Goal: Task Accomplishment & Management: Manage account settings

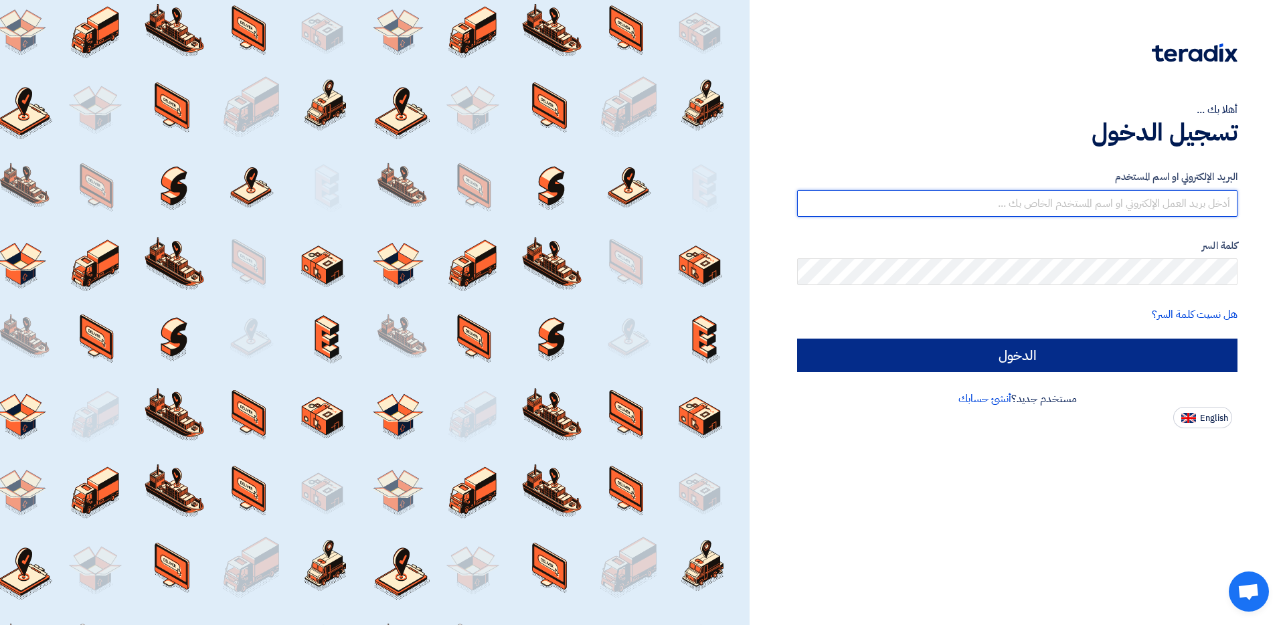
type input "[EMAIL_ADDRESS][DOMAIN_NAME]"
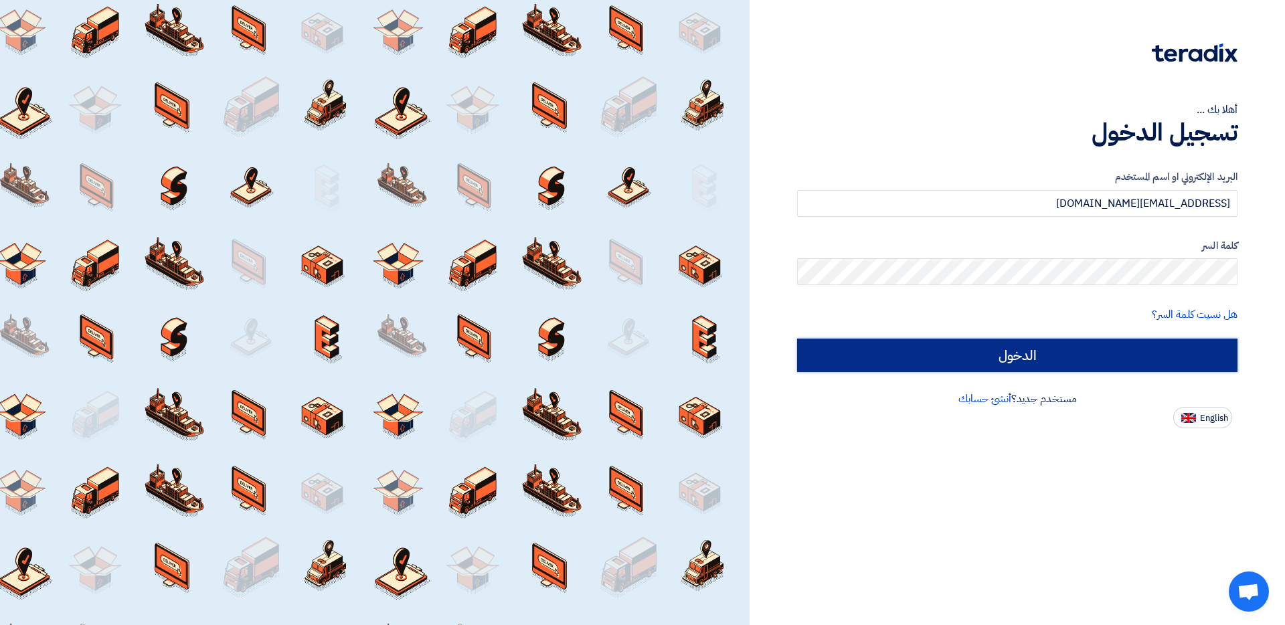
click at [1069, 349] on input "الدخول" at bounding box center [1017, 355] width 440 height 33
type input "Sign in"
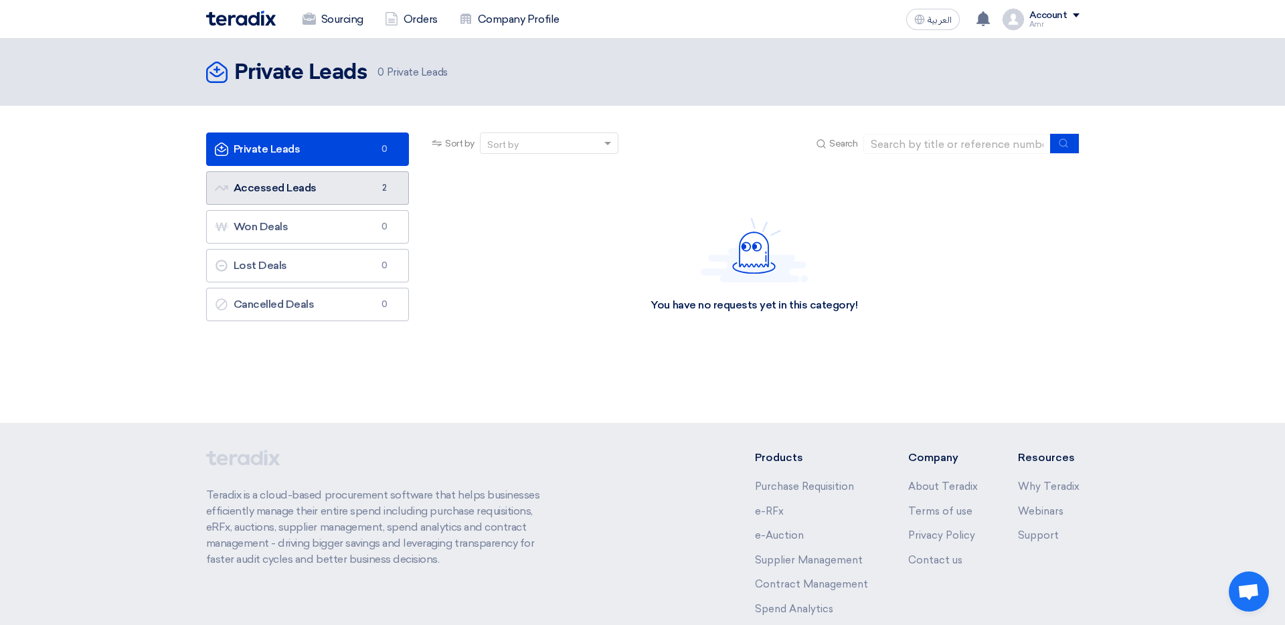
click at [302, 197] on link "Accessed Leads Accessed Leads 2" at bounding box center [307, 187] width 203 height 33
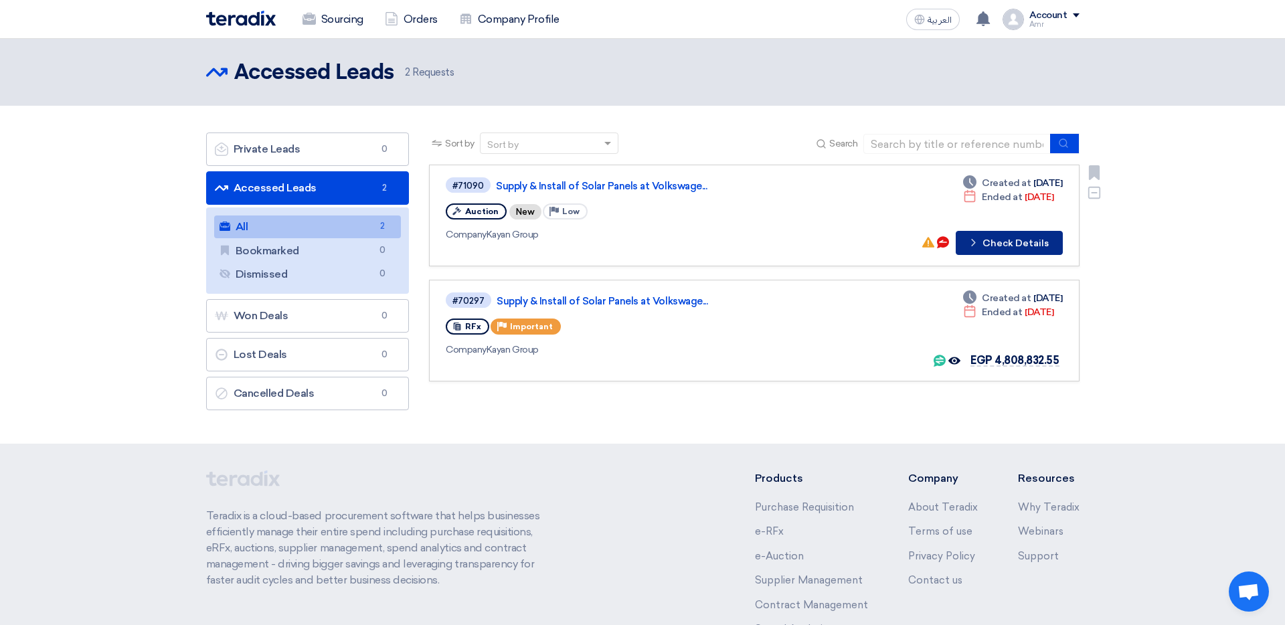
scroll to position [2, 0]
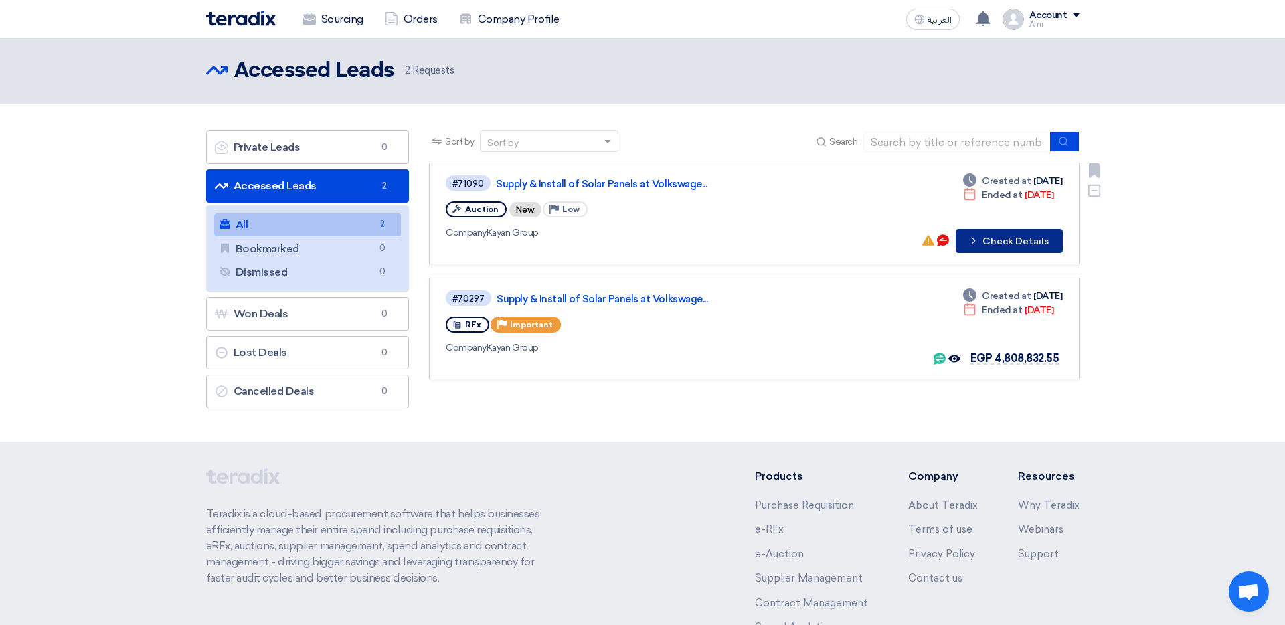
click at [999, 238] on button "Check details Check Details" at bounding box center [1009, 241] width 107 height 24
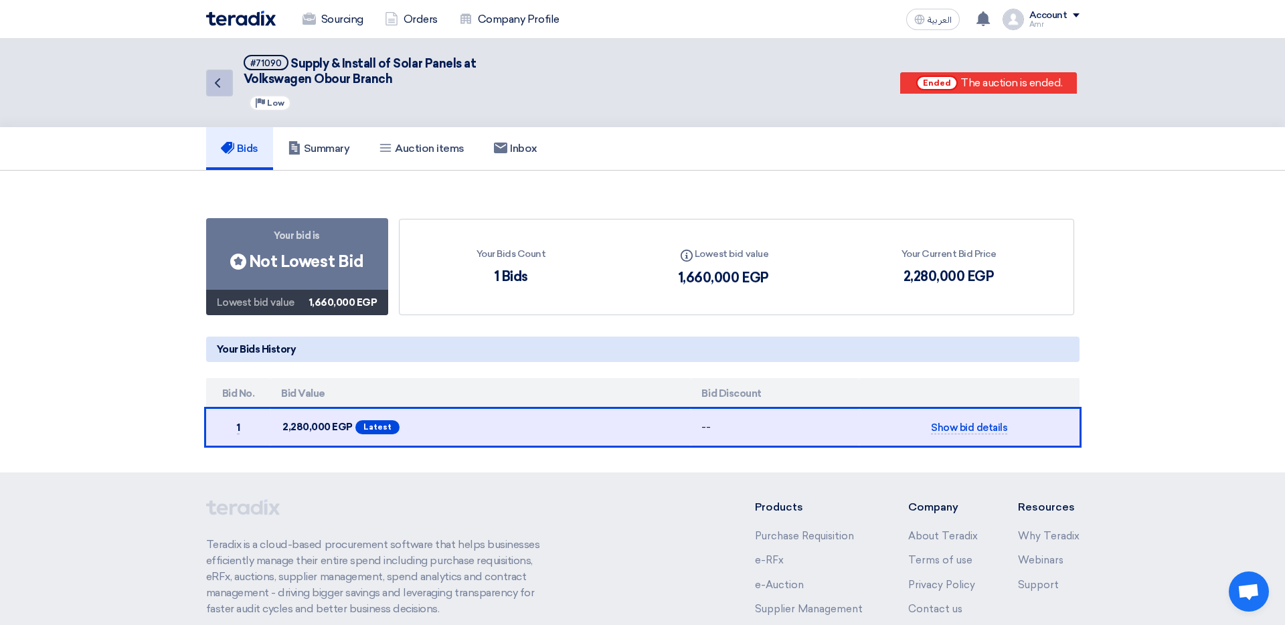
click at [219, 83] on icon "Back" at bounding box center [217, 83] width 16 height 16
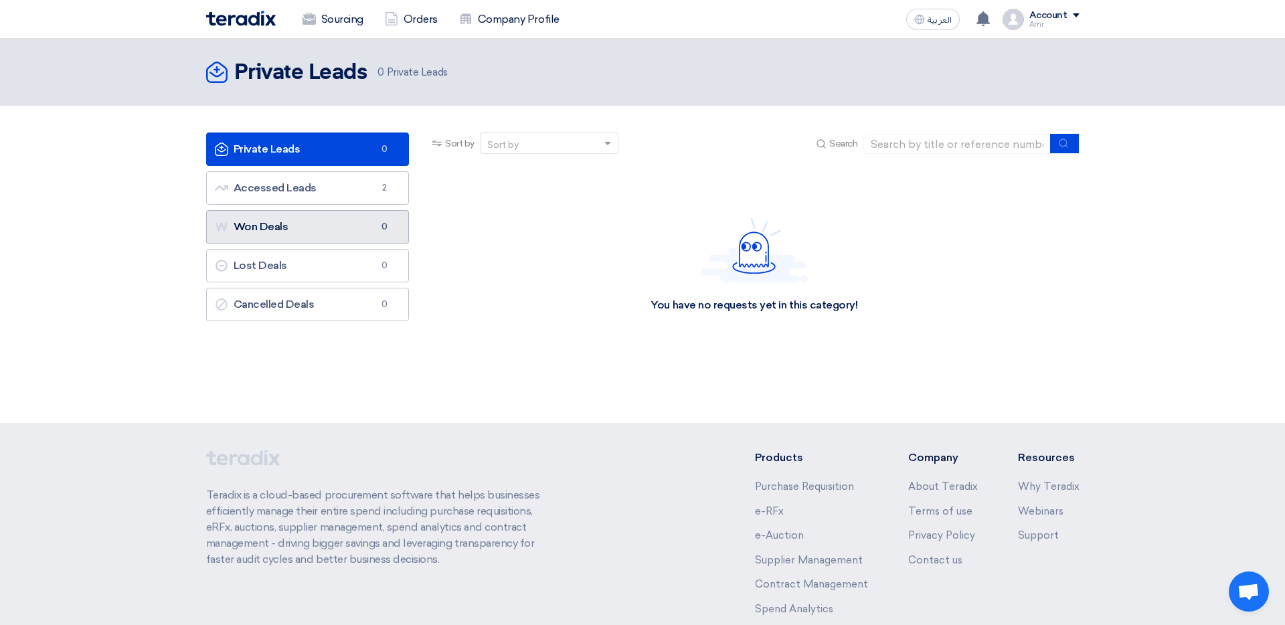
click at [282, 230] on link "Won Deals Won Deals 0" at bounding box center [307, 226] width 203 height 33
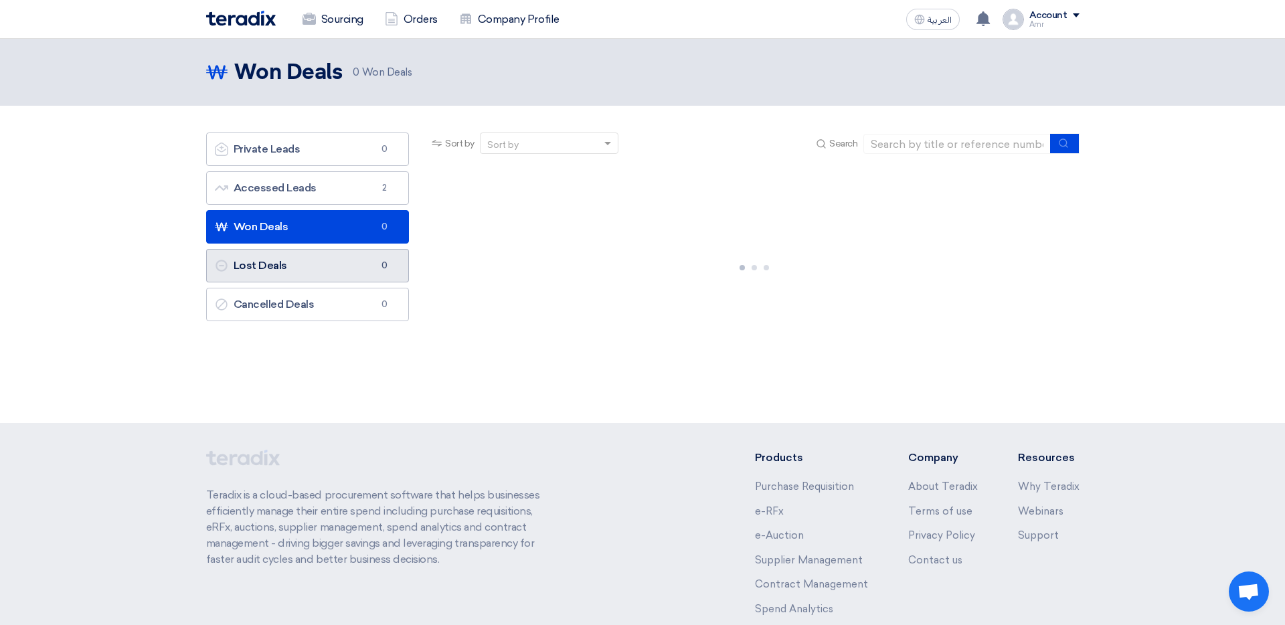
click at [286, 257] on link "Lost Deals Lost Deals 0" at bounding box center [307, 265] width 203 height 33
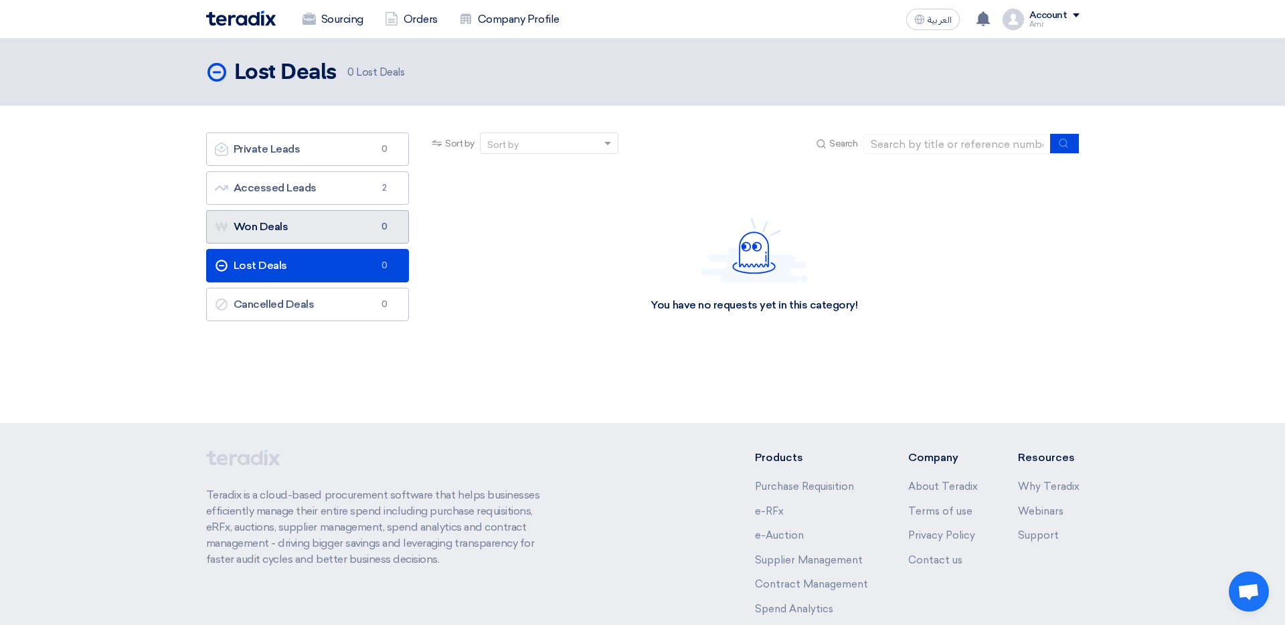
click at [313, 228] on link "Won Deals Won Deals 0" at bounding box center [307, 226] width 203 height 33
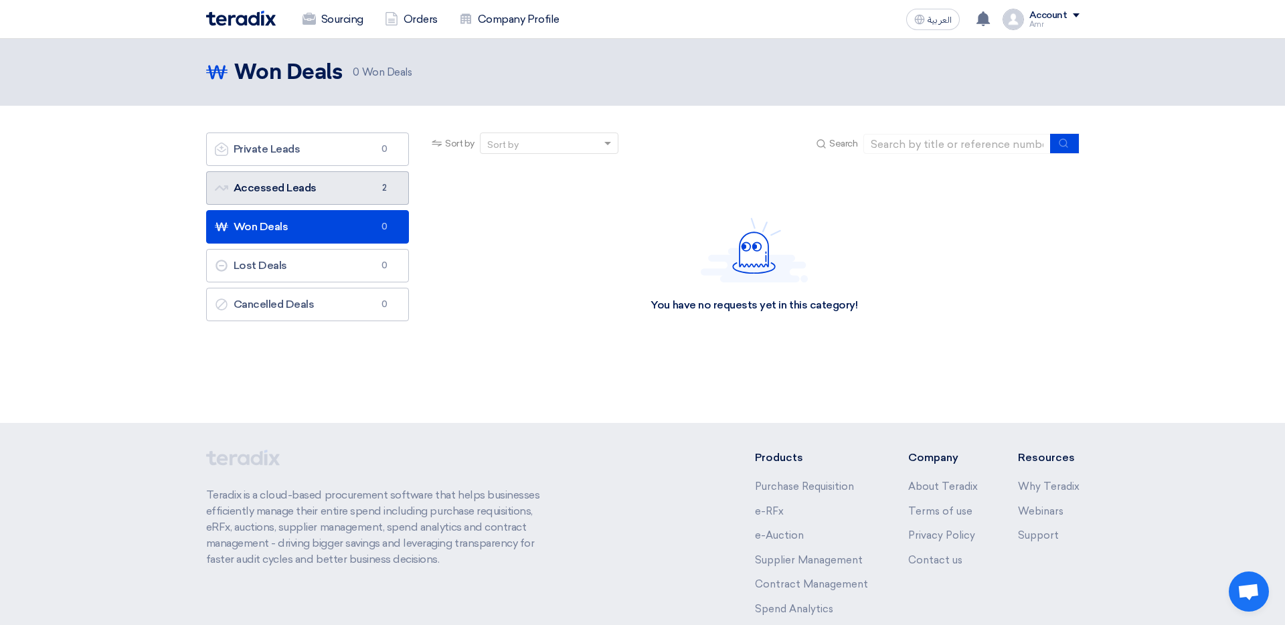
click at [326, 193] on link "Accessed Leads Accessed Leads 2" at bounding box center [307, 187] width 203 height 33
